Goal: Task Accomplishment & Management: Use online tool/utility

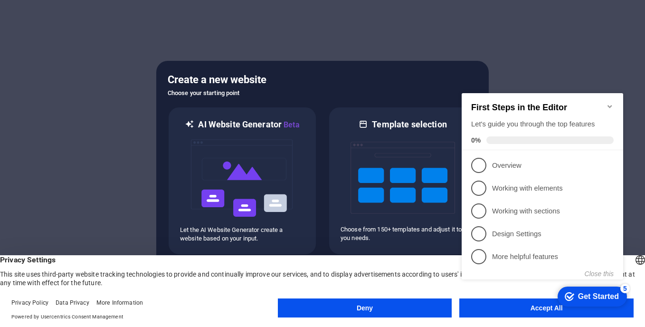
click at [598, 294] on div "Get Started" at bounding box center [598, 296] width 41 height 9
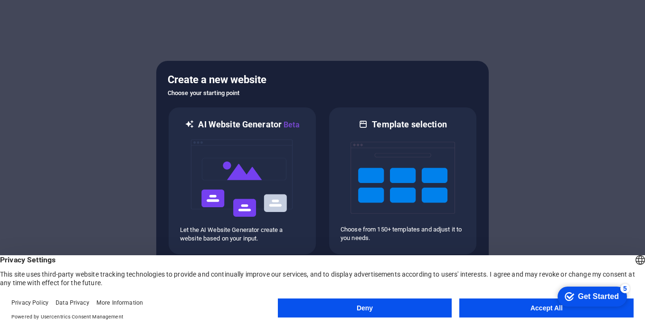
click at [507, 304] on button "Accept All" at bounding box center [547, 307] width 174 height 19
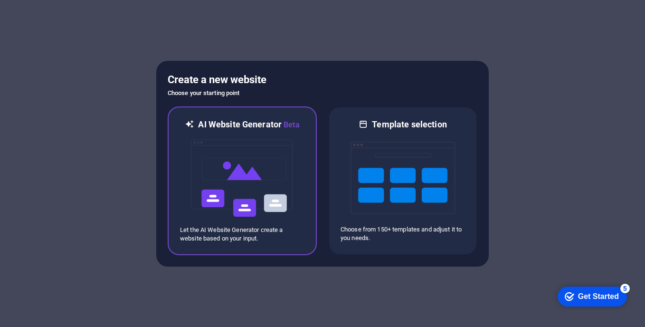
click at [241, 200] on img at bounding box center [242, 178] width 105 height 95
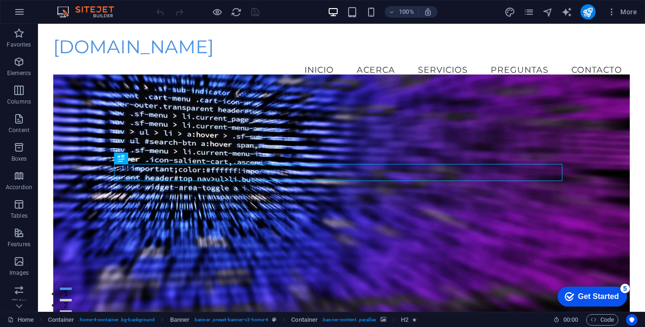
click at [610, 294] on div "Get Started" at bounding box center [598, 296] width 41 height 9
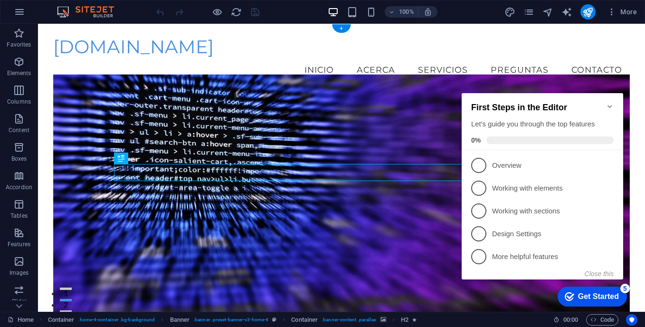
click at [135, 260] on figure at bounding box center [341, 206] width 577 height 262
